Goal: Information Seeking & Learning: Check status

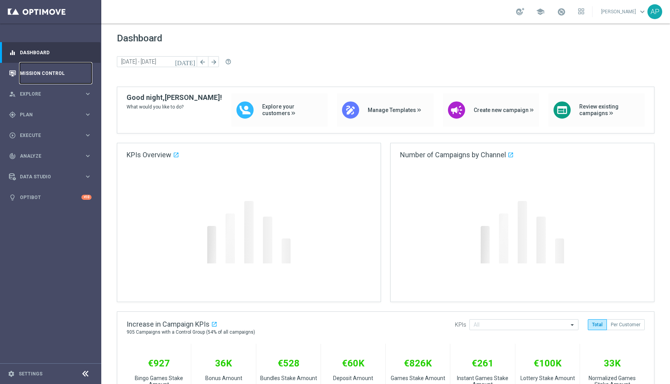
click at [44, 74] on link "Mission Control" at bounding box center [56, 73] width 72 height 21
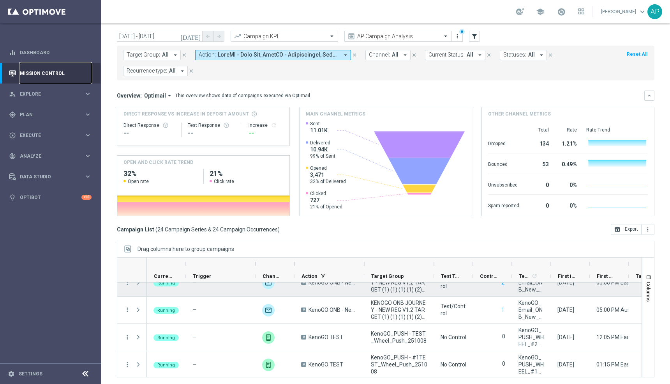
scroll to position [560, 0]
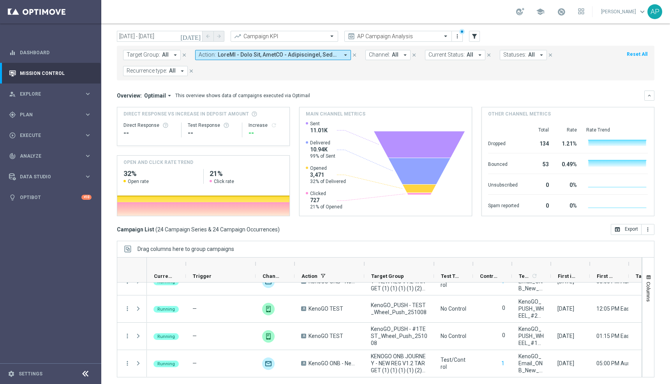
click at [387, 54] on span "Channel:" at bounding box center [379, 54] width 21 height 7
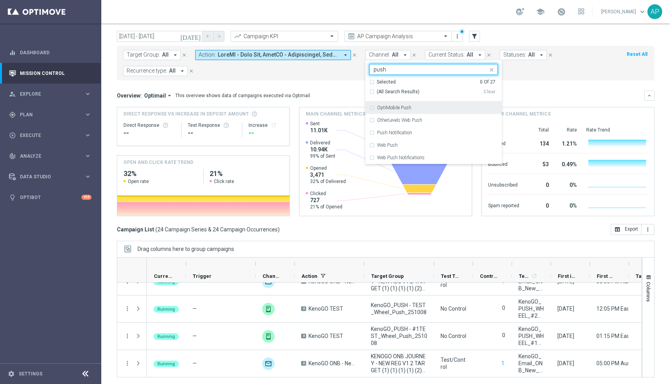
click at [389, 106] on label "OptiMobile Push" at bounding box center [394, 107] width 34 height 5
type input "push"
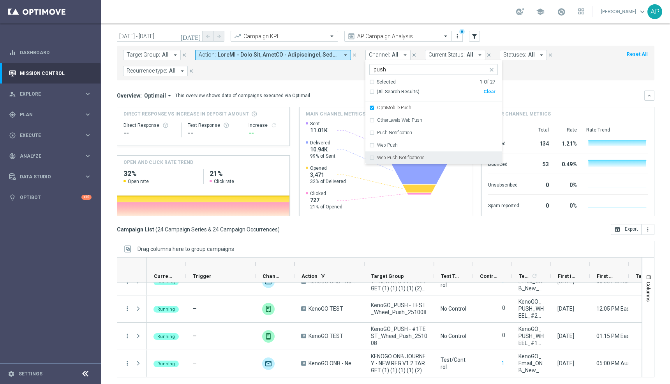
click at [383, 227] on div "Campaign List ( 24 Campaign Series & 24 Campaign Occurrences ) open_in_browser …" at bounding box center [386, 229] width 538 height 11
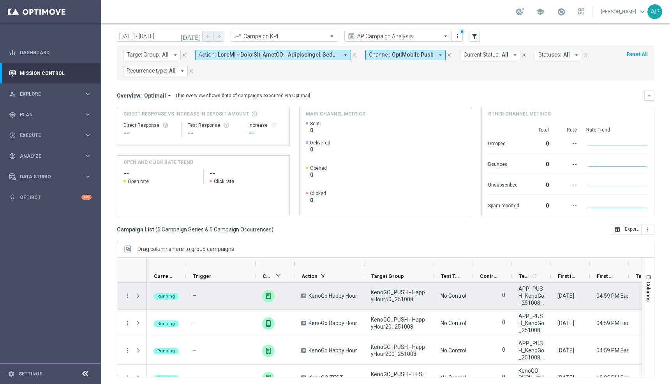
scroll to position [42, 0]
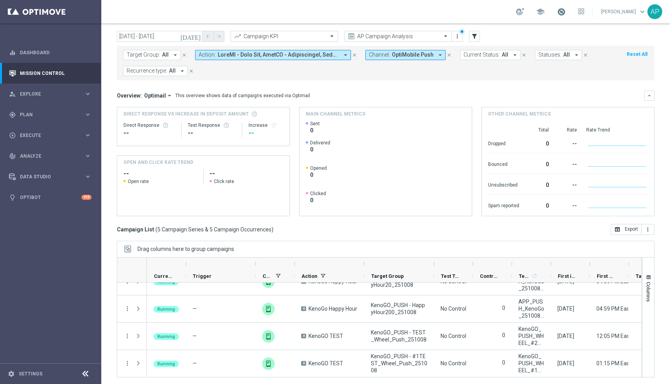
click at [566, 13] on span at bounding box center [561, 11] width 9 height 9
click at [453, 87] on mini-dashboard "Overview: Optimail arrow_drop_down This overview shows data of campaigns execut…" at bounding box center [386, 151] width 538 height 143
